Goal: Task Accomplishment & Management: Use online tool/utility

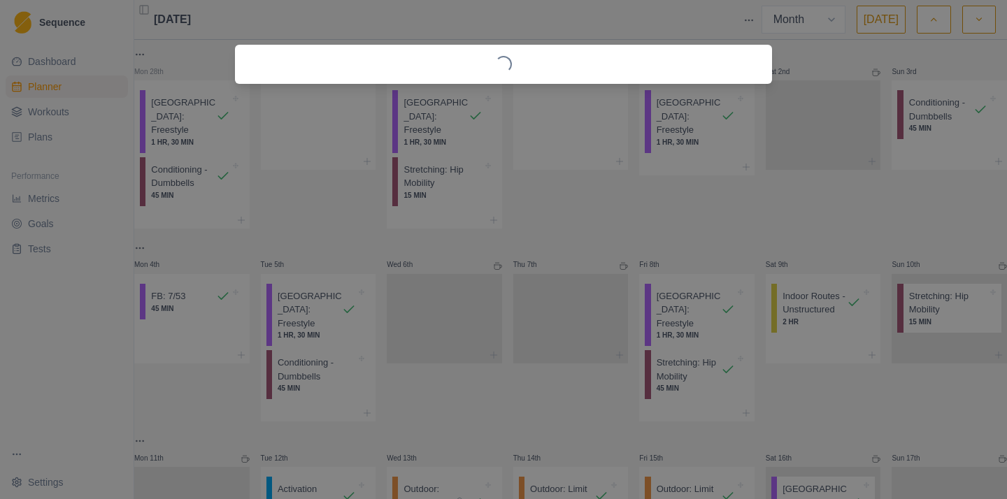
select select "month"
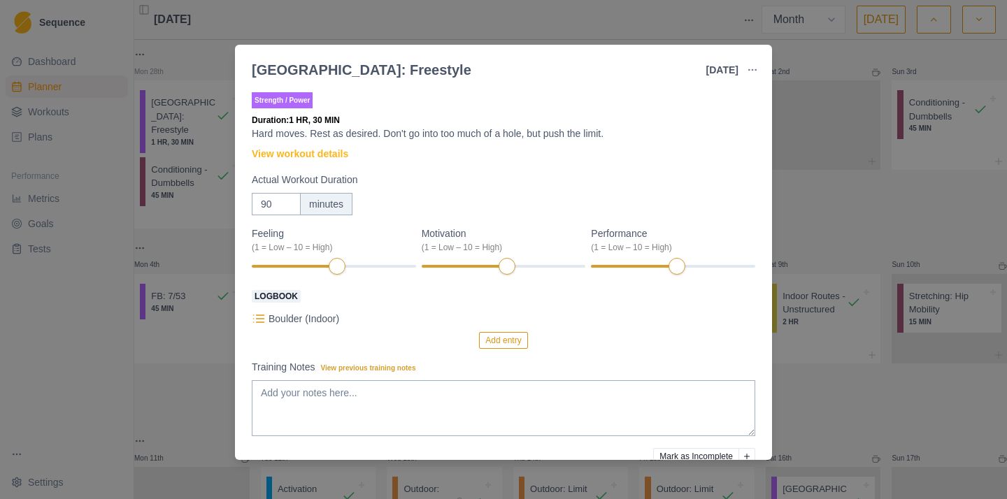
scroll to position [569, 0]
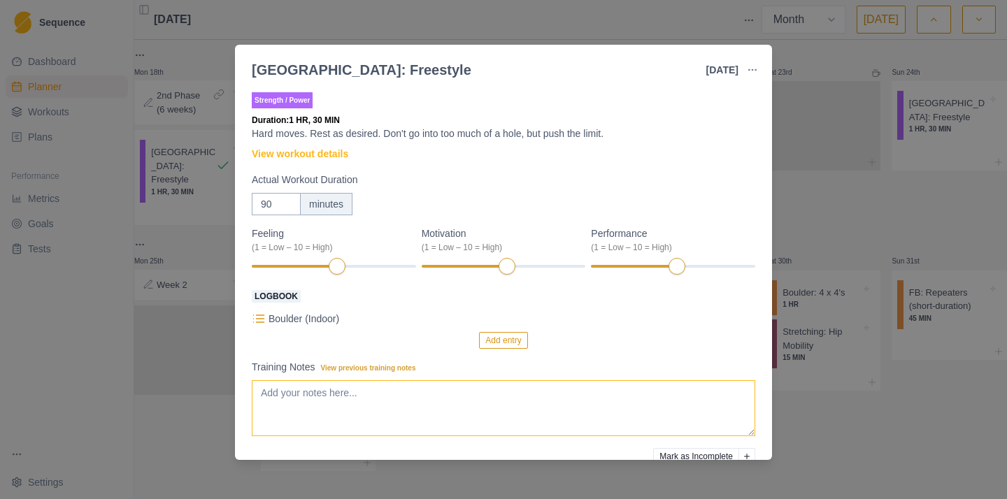
click at [417, 383] on textarea "Training Notes View previous training notes" at bounding box center [503, 408] width 503 height 56
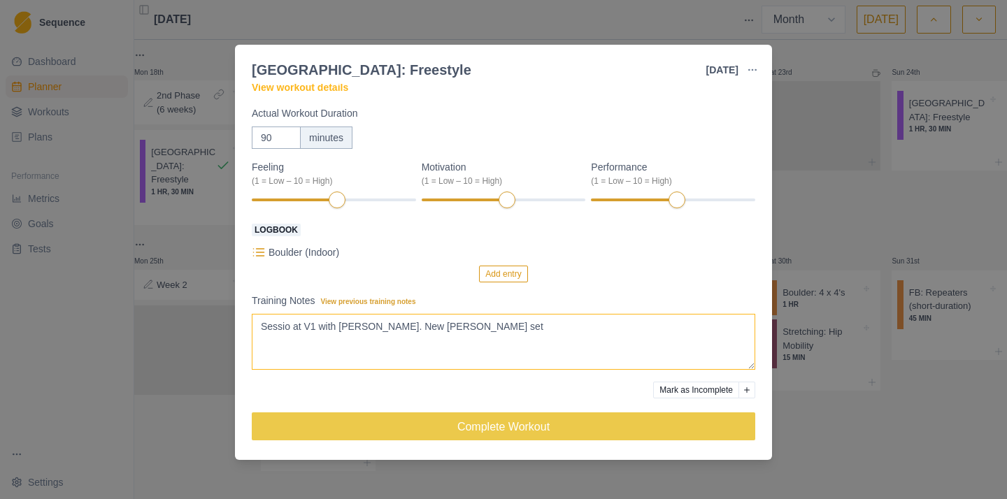
scroll to position [66, 0]
type textarea "Sessio at V1 with [PERSON_NAME]. New [PERSON_NAME] set"
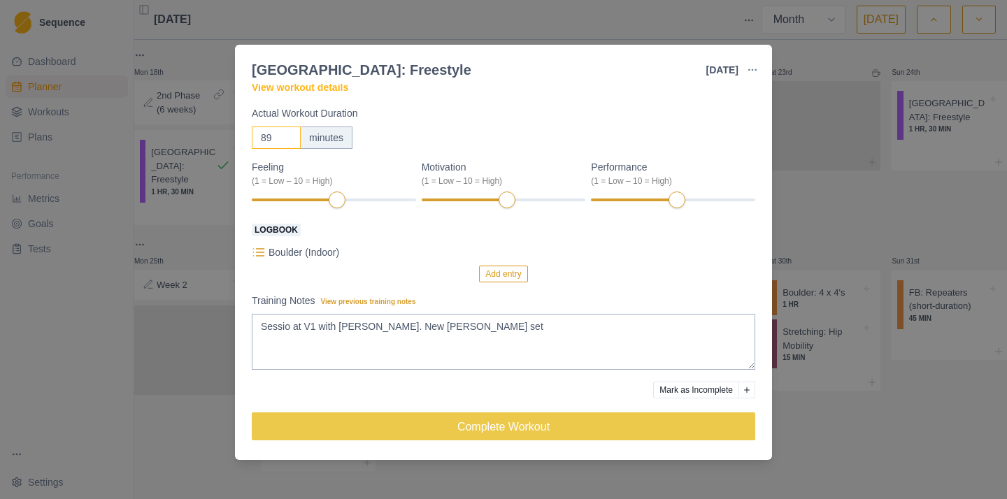
click at [286, 141] on input "89" at bounding box center [276, 138] width 49 height 22
type input "8"
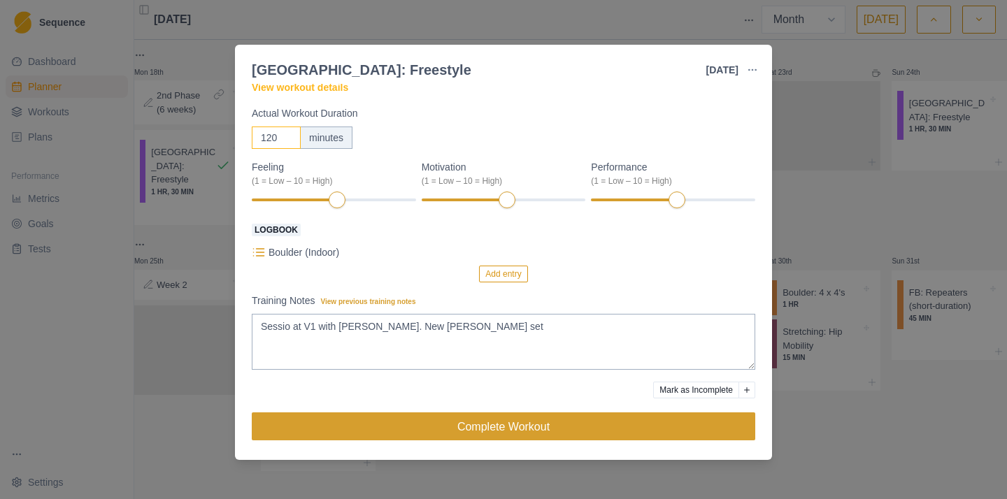
type input "120"
click at [477, 427] on button "Complete Workout" at bounding box center [503, 426] width 503 height 28
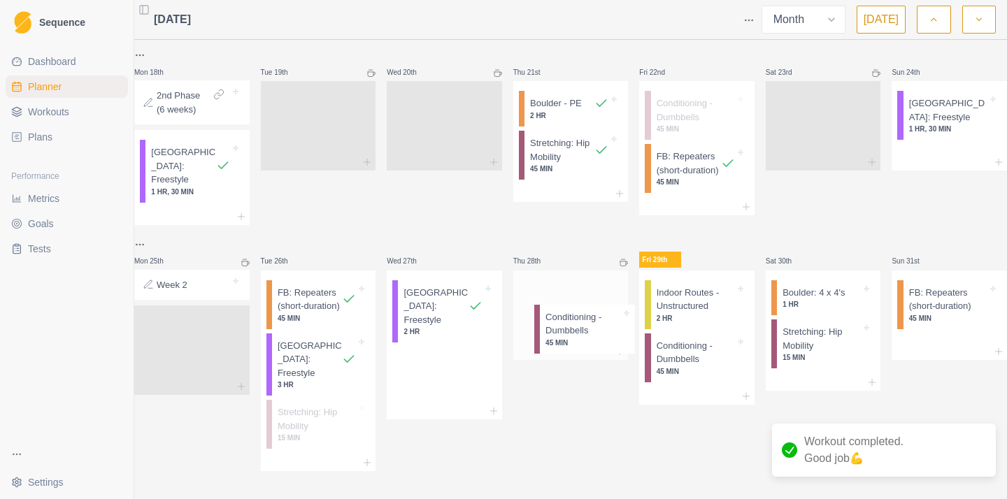
drag, startPoint x: 432, startPoint y: 345, endPoint x: 577, endPoint y: 330, distance: 145.4
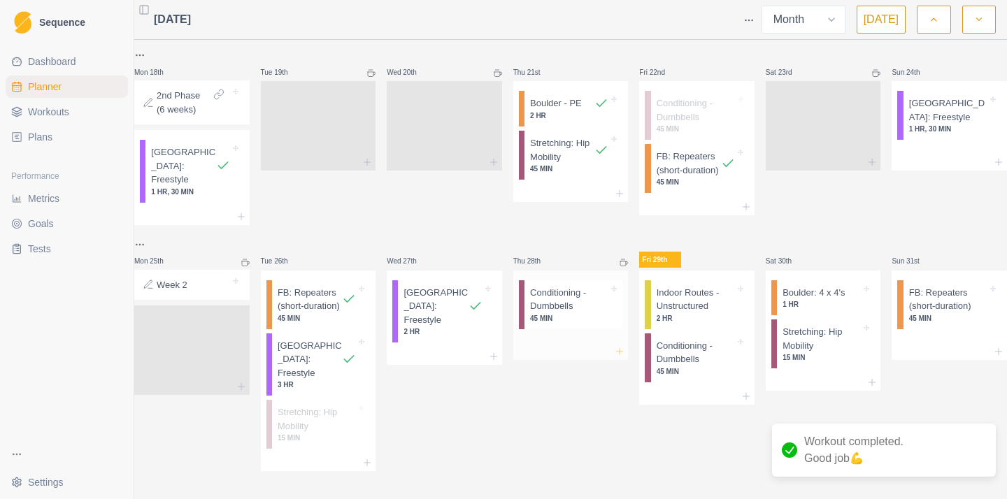
click at [619, 346] on icon at bounding box center [619, 351] width 11 height 11
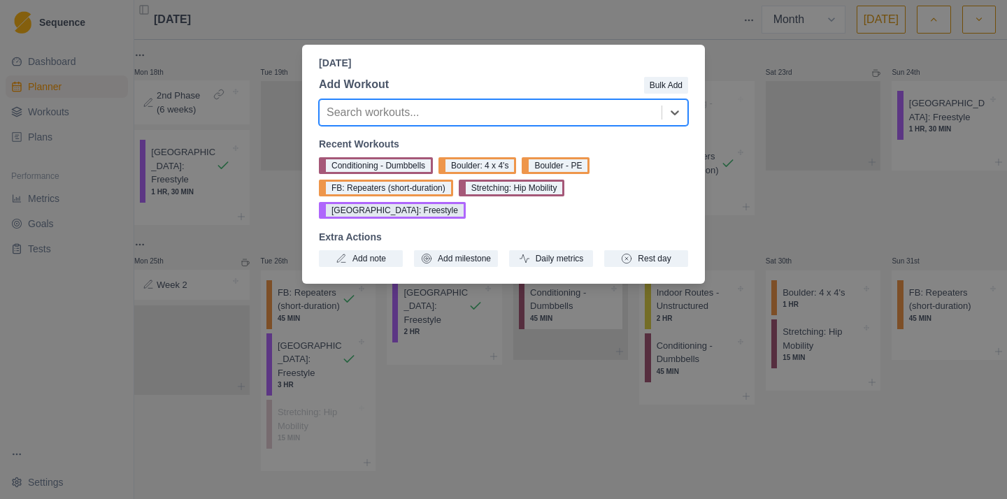
click at [466, 202] on button "[GEOGRAPHIC_DATA]: Freestyle" at bounding box center [392, 210] width 147 height 17
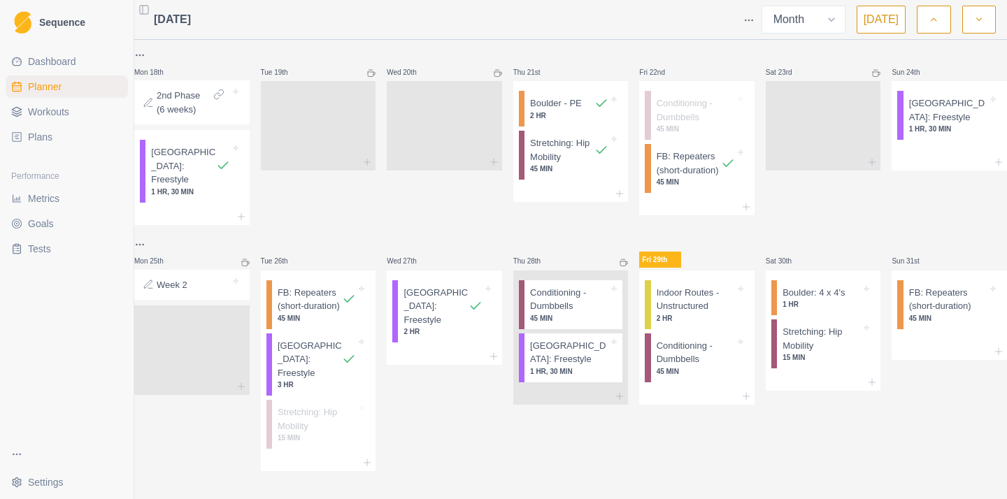
click at [622, 259] on icon at bounding box center [623, 263] width 8 height 8
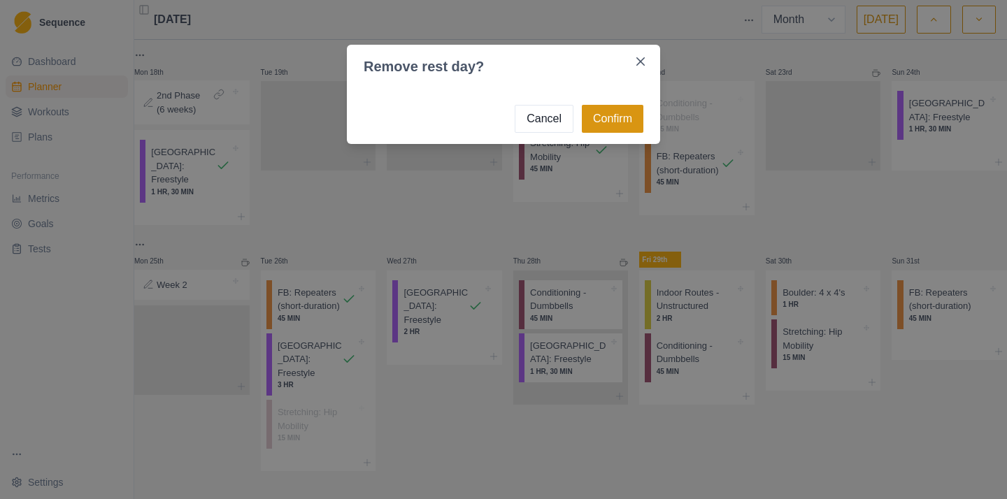
click at [613, 131] on button "Confirm" at bounding box center [613, 119] width 62 height 28
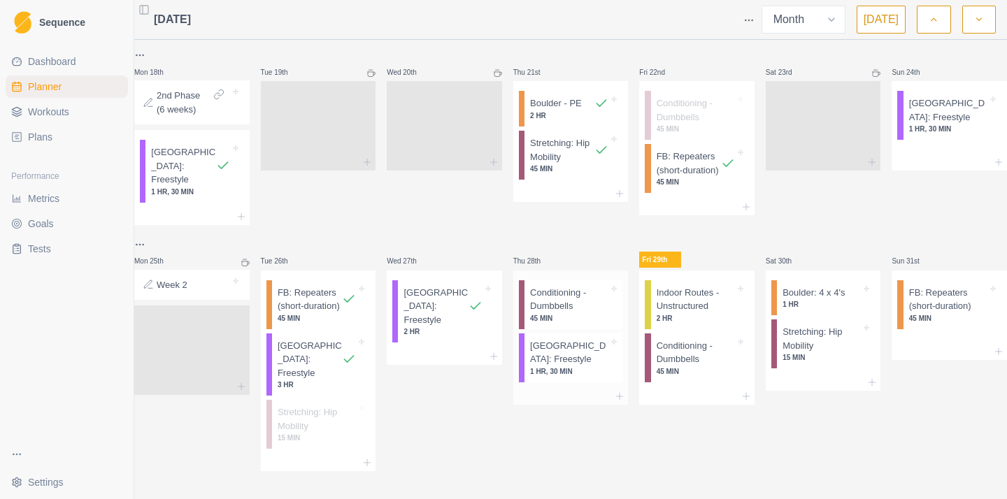
click at [558, 313] on p "45 MIN" at bounding box center [569, 318] width 78 height 10
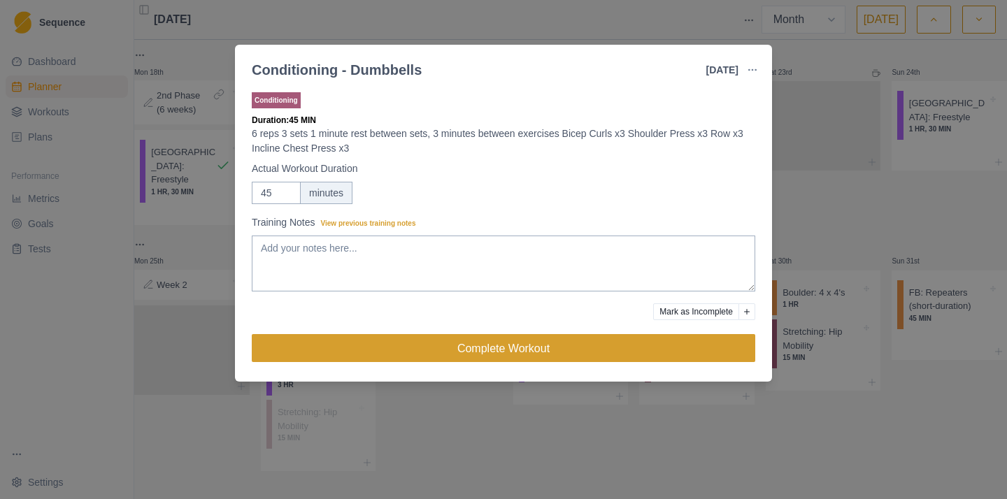
click at [468, 350] on button "Complete Workout" at bounding box center [503, 348] width 503 height 28
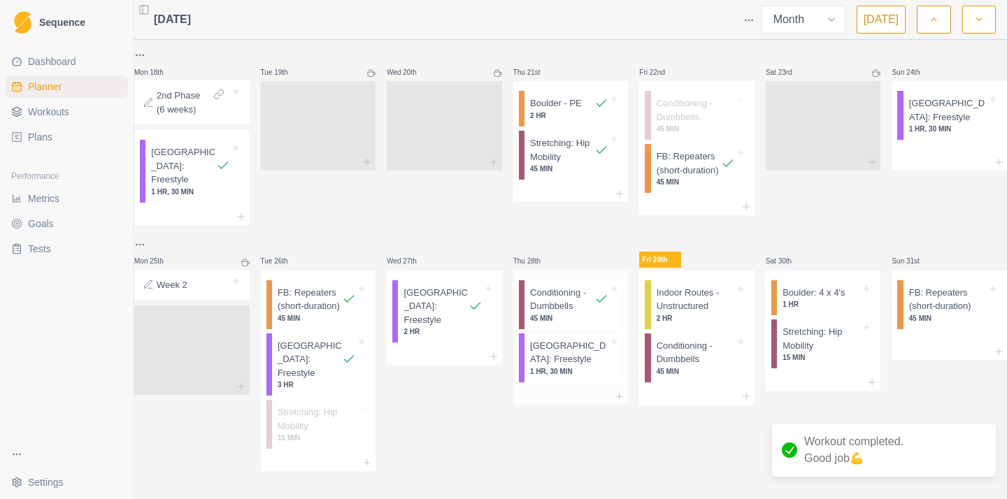
click at [567, 339] on p "[GEOGRAPHIC_DATA]: Freestyle" at bounding box center [569, 352] width 78 height 27
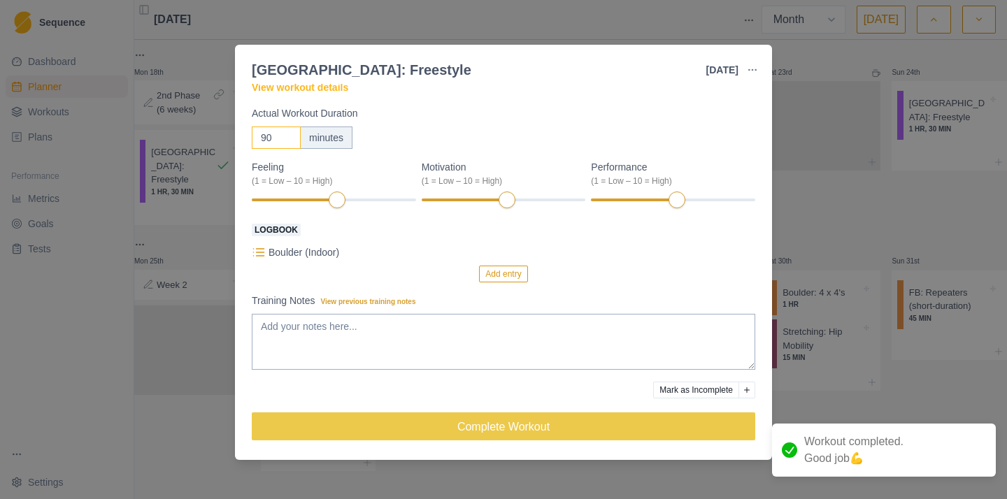
drag, startPoint x: 272, startPoint y: 137, endPoint x: 215, endPoint y: 139, distance: 56.7
click at [215, 139] on div "[GEOGRAPHIC_DATA]: Freestyle [DATE] Link To Goal View Workout Metrics Edit Orig…" at bounding box center [503, 249] width 1007 height 499
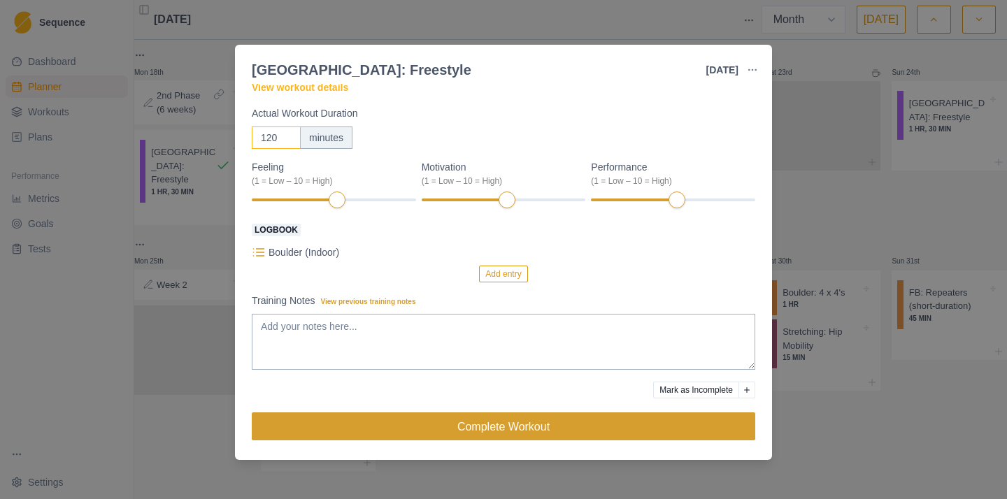
type input "120"
click at [430, 429] on button "Complete Workout" at bounding box center [503, 426] width 503 height 28
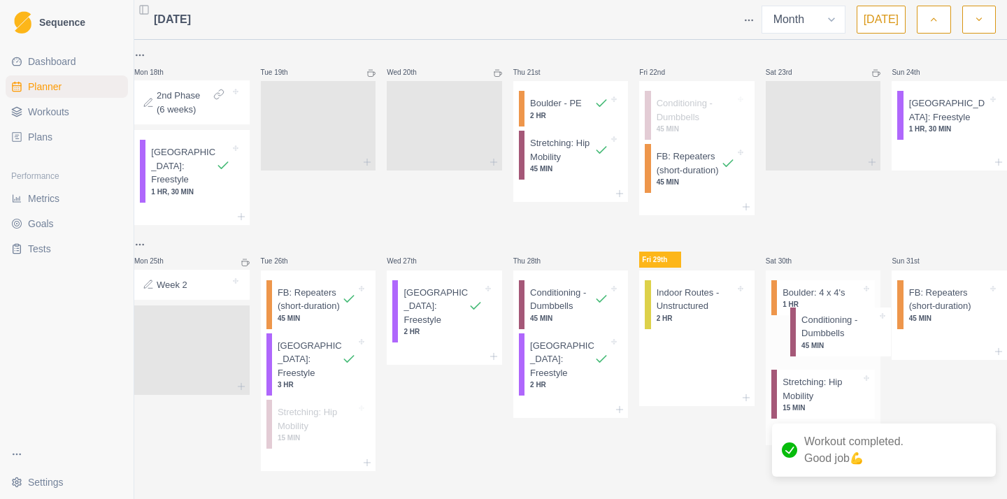
drag, startPoint x: 665, startPoint y: 339, endPoint x: 807, endPoint y: 324, distance: 143.3
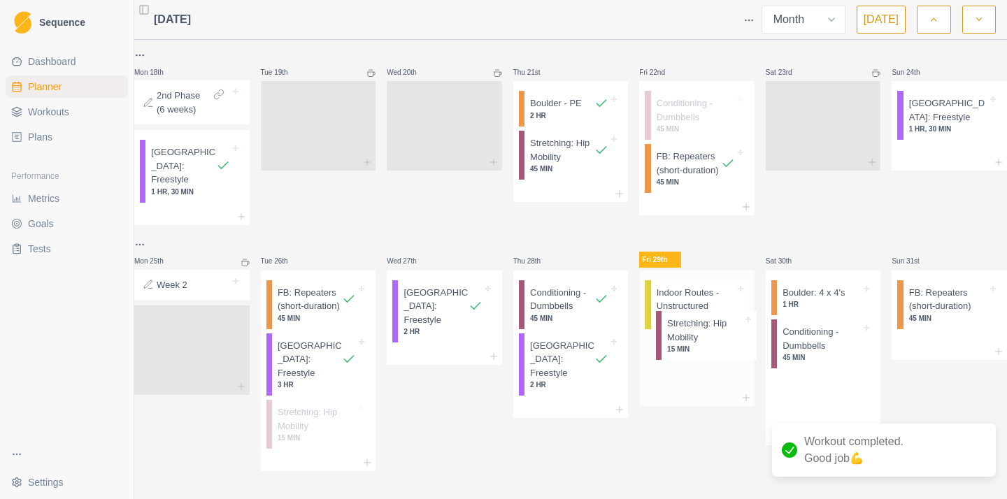
drag, startPoint x: 802, startPoint y: 380, endPoint x: 669, endPoint y: 347, distance: 137.5
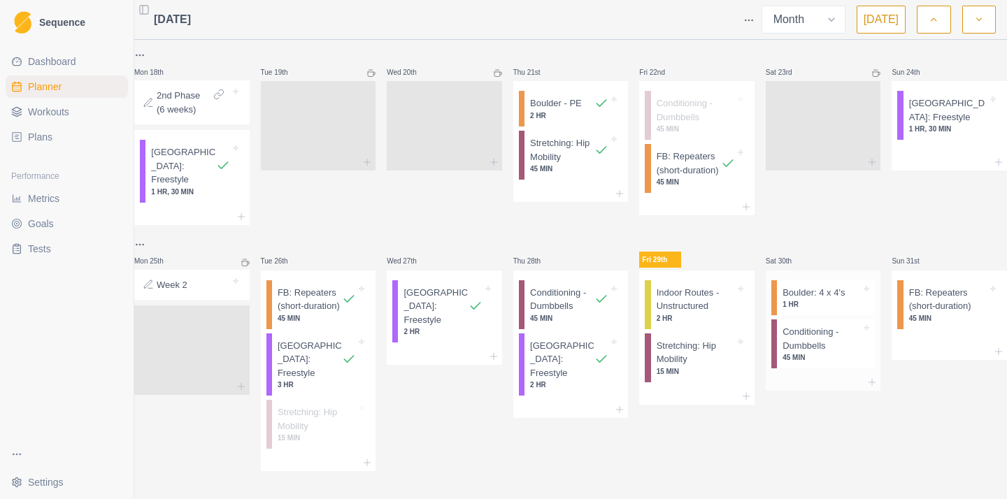
click at [805, 355] on div "Conditioning - Dumbbells 45 MIN" at bounding box center [823, 343] width 104 height 49
drag, startPoint x: 807, startPoint y: 331, endPoint x: 932, endPoint y: 322, distance: 126.1
